Goal: Find specific page/section: Find specific page/section

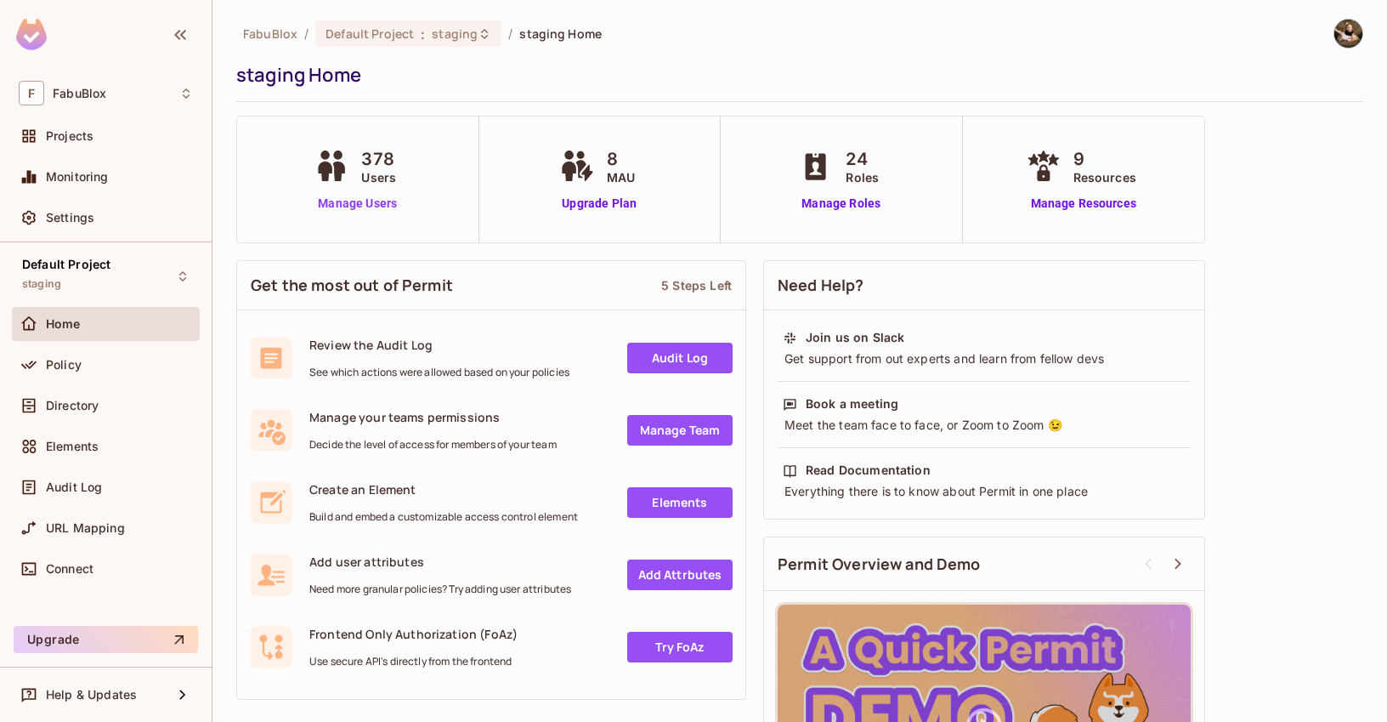
click at [387, 200] on link "Manage Users" at bounding box center [357, 204] width 94 height 18
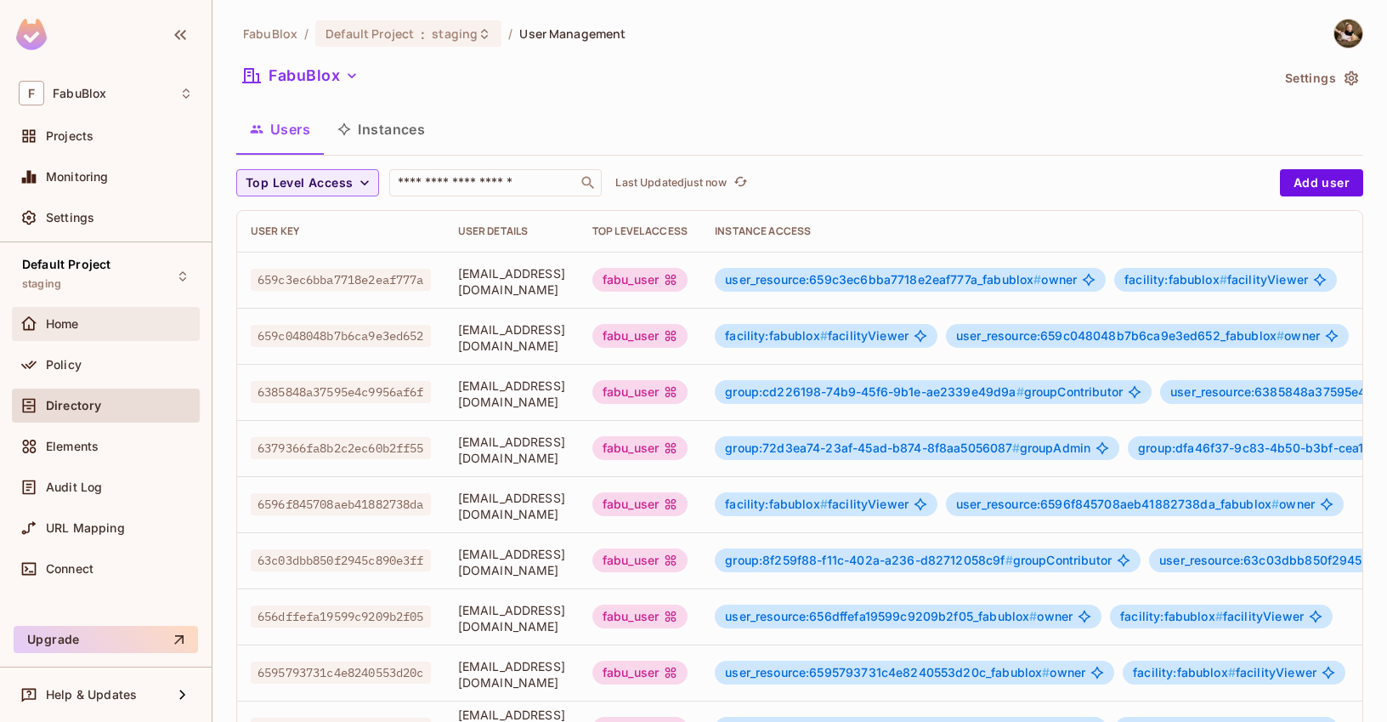
click at [71, 307] on div "Home" at bounding box center [106, 324] width 188 height 34
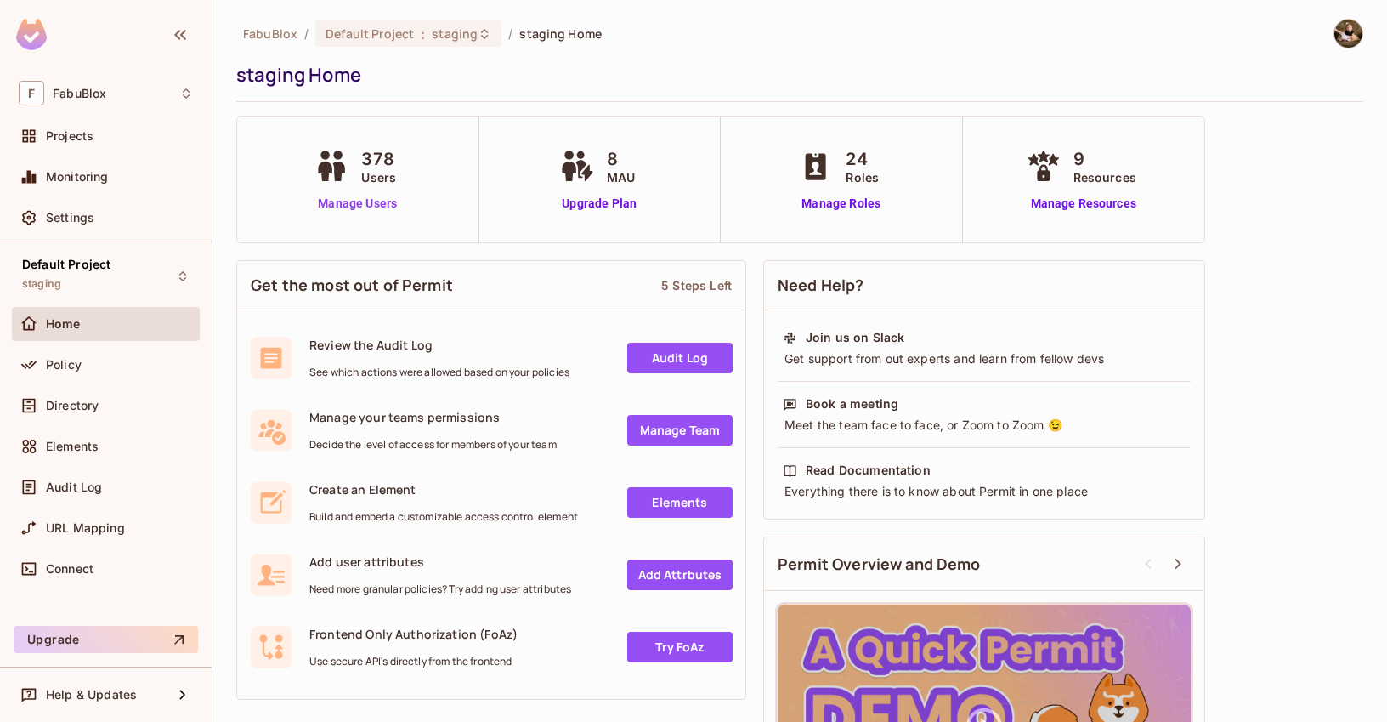
click at [373, 207] on link "Manage Users" at bounding box center [357, 204] width 94 height 18
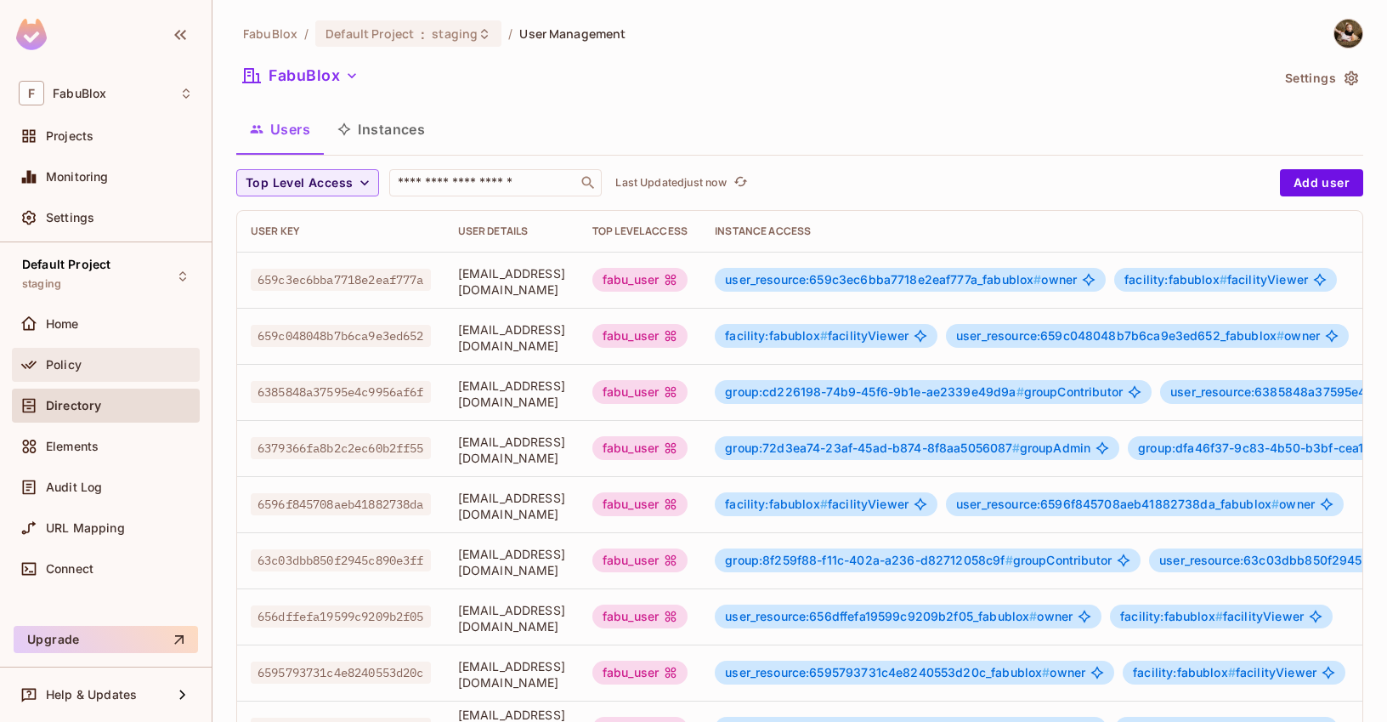
click at [112, 353] on div "Policy" at bounding box center [106, 365] width 188 height 34
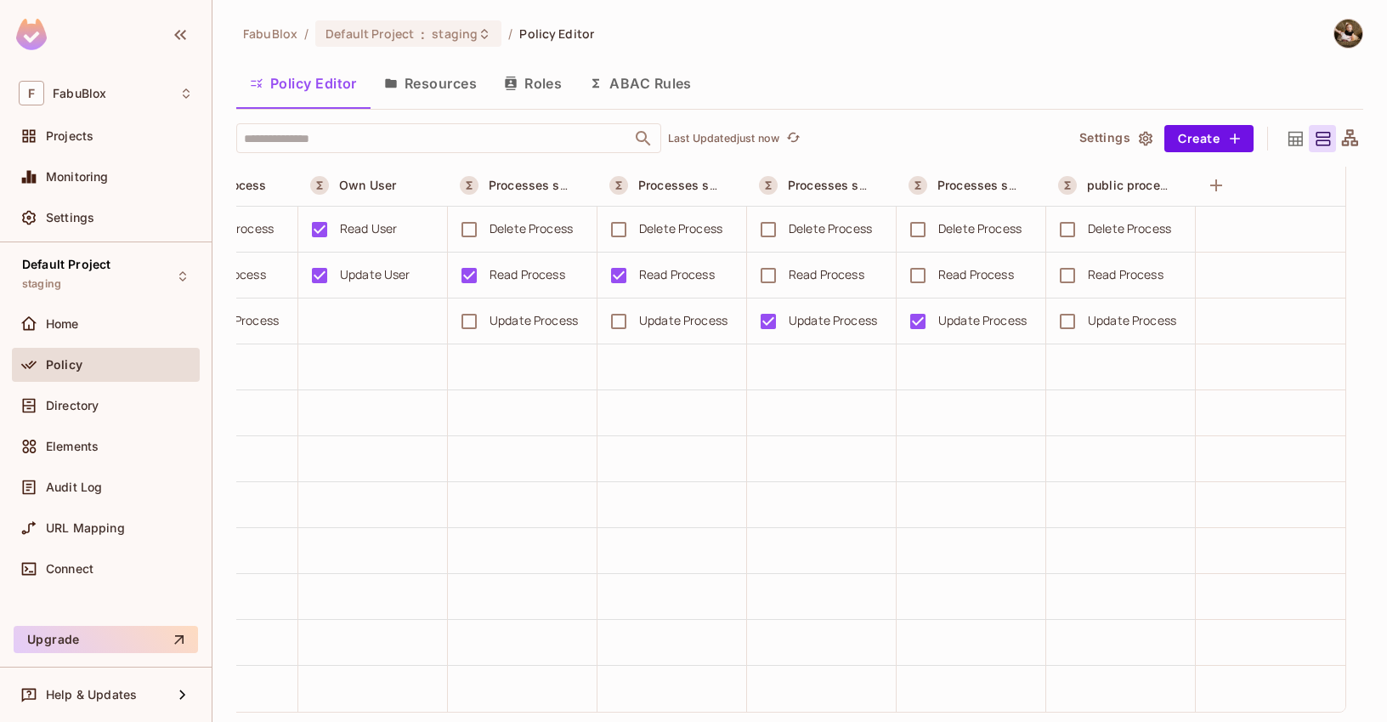
scroll to position [2031, 0]
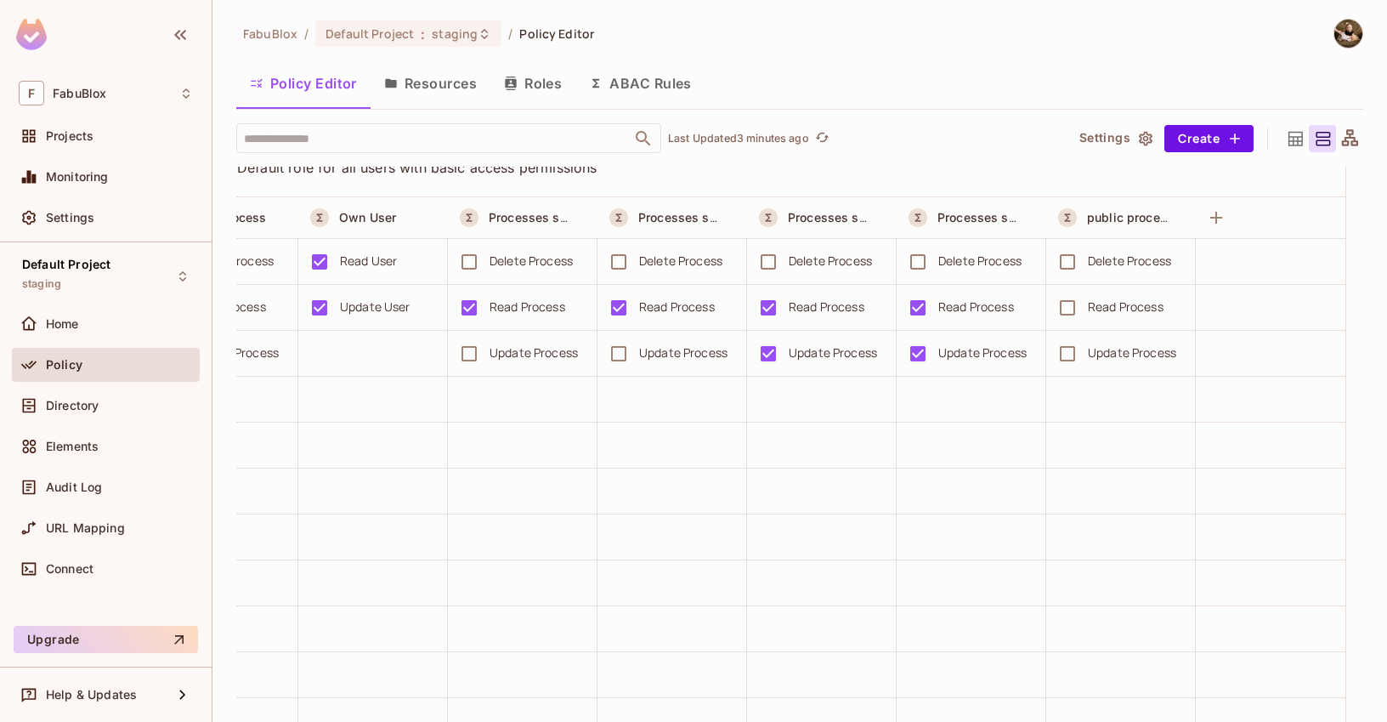
scroll to position [2021, 0]
